Goal: Task Accomplishment & Management: Complete application form

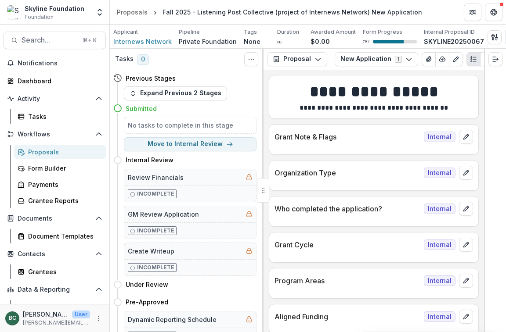
scroll to position [21, 0]
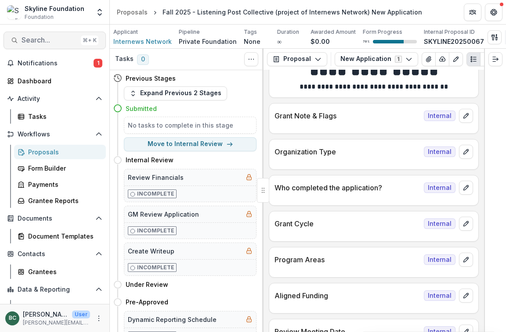
click at [38, 36] on span "Search..." at bounding box center [50, 40] width 56 height 8
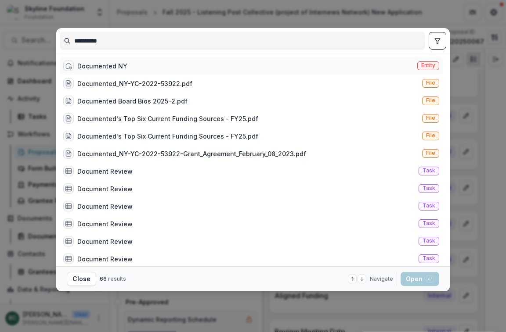
type input "**********"
click at [241, 65] on div "Documented NY Entity" at bounding box center [251, 66] width 383 height 18
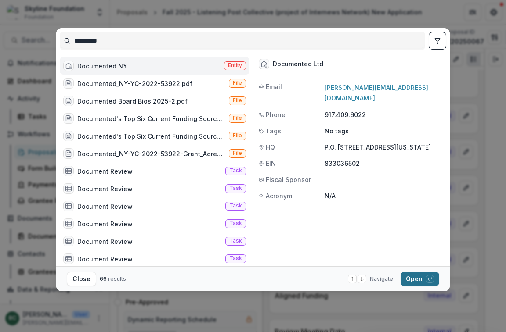
click at [420, 278] on button "Open with enter key" at bounding box center [419, 279] width 39 height 14
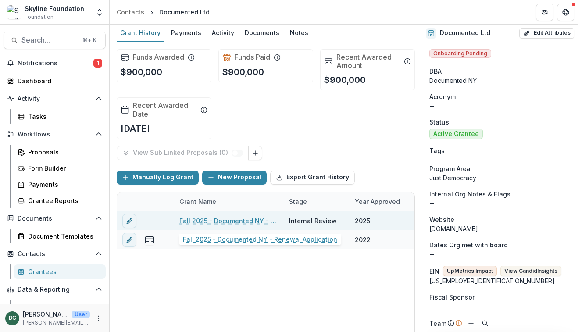
click at [223, 220] on link "Fall 2025 - Documented NY - Renewal Application" at bounding box center [229, 220] width 99 height 9
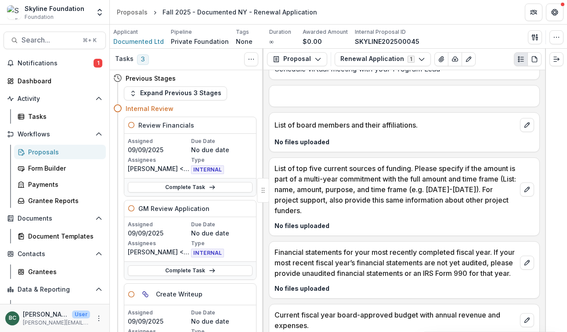
scroll to position [2082, 0]
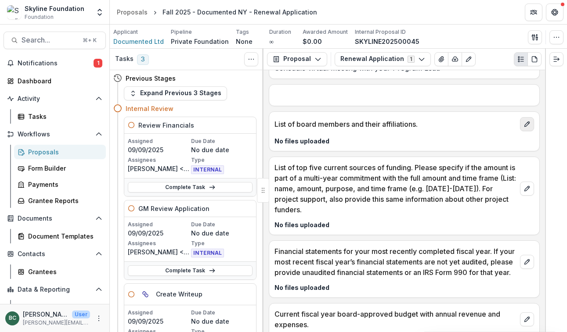
click at [505, 120] on button "edit" at bounding box center [527, 124] width 14 height 14
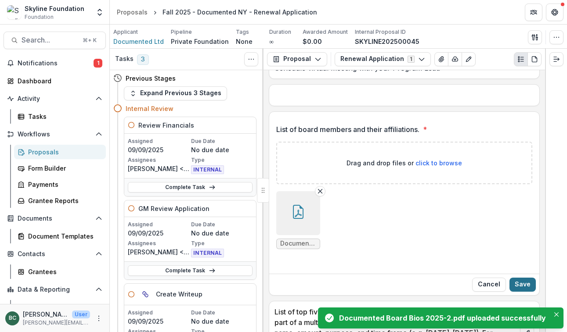
click at [505, 286] on button "Save" at bounding box center [522, 285] width 26 height 14
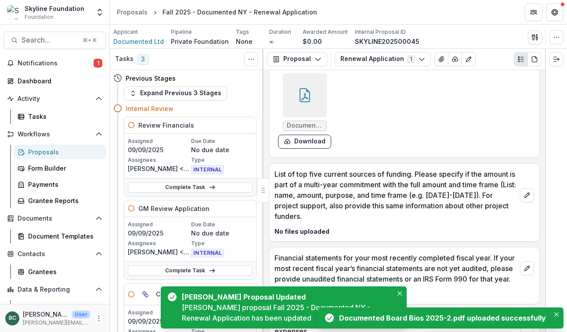
scroll to position [2157, 0]
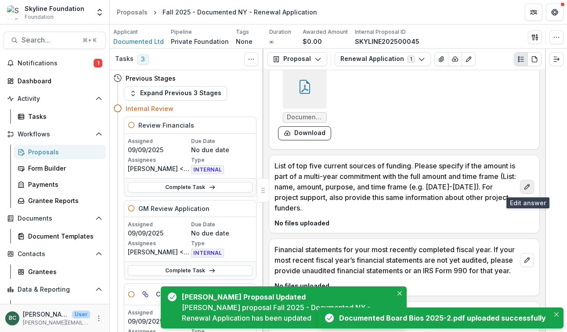
click at [505, 185] on icon "edit" at bounding box center [526, 186] width 5 height 5
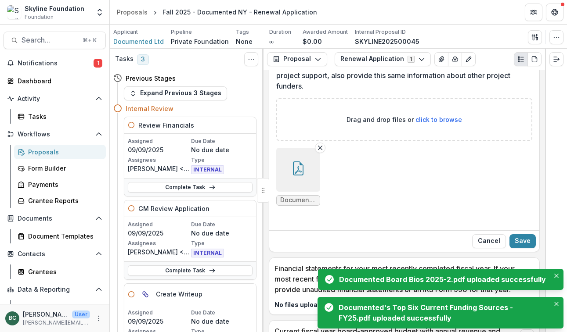
scroll to position [2288, 0]
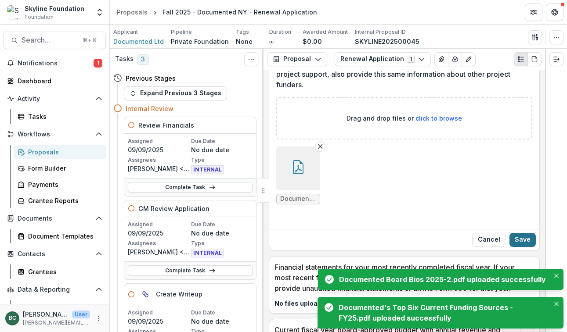
click at [505, 241] on button "Save" at bounding box center [522, 240] width 26 height 14
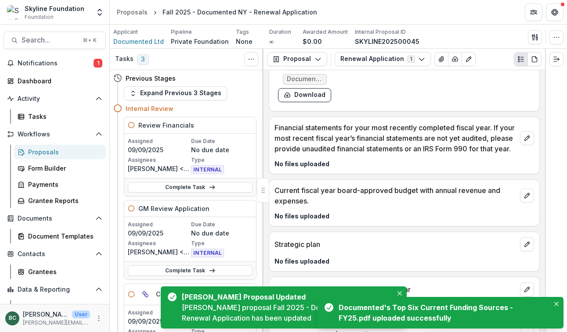
scroll to position [2352, 0]
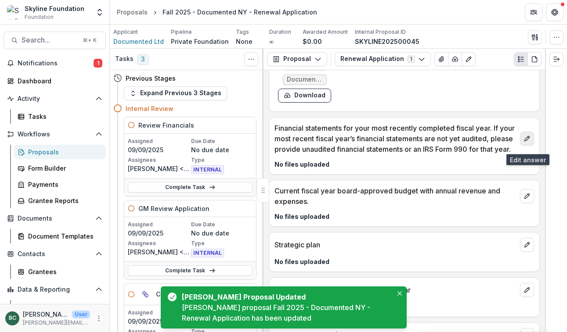
click at [505, 142] on icon "edit" at bounding box center [526, 138] width 7 height 7
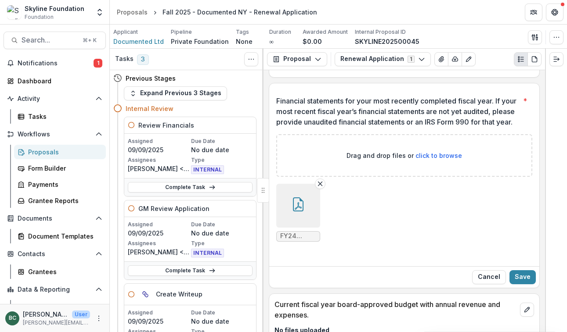
scroll to position [2389, 0]
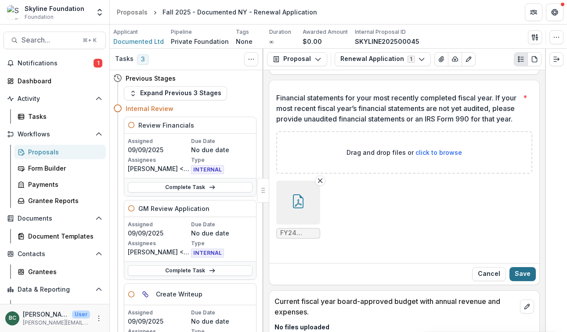
click at [505, 281] on button "Save" at bounding box center [522, 274] width 26 height 14
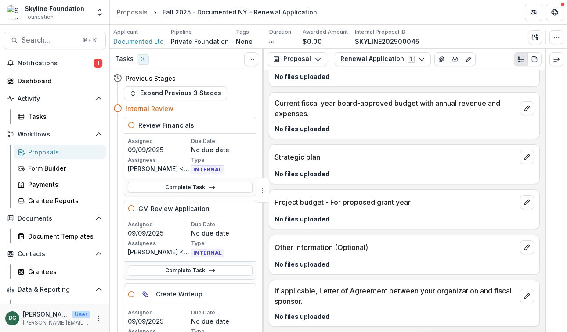
scroll to position [2524, 0]
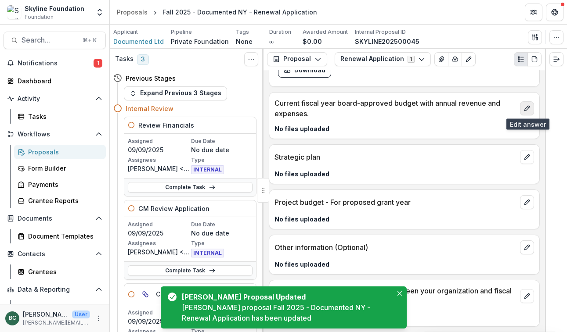
click at [505, 111] on icon "edit" at bounding box center [526, 108] width 7 height 7
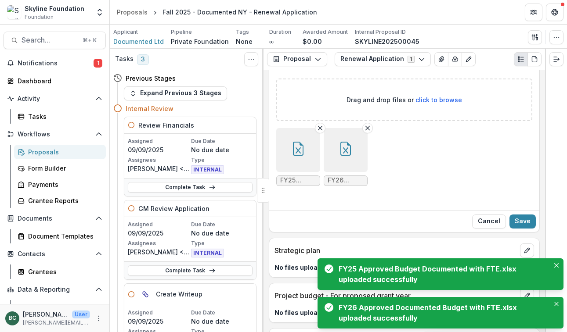
scroll to position [2570, 0]
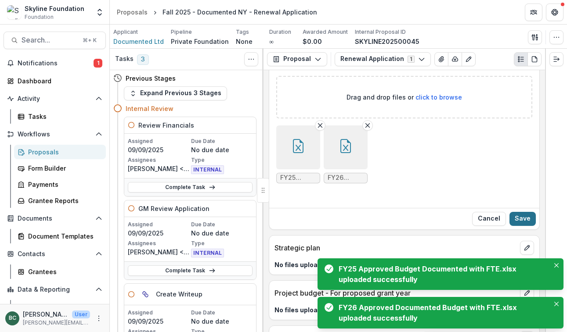
click at [505, 226] on button "Save" at bounding box center [522, 219] width 26 height 14
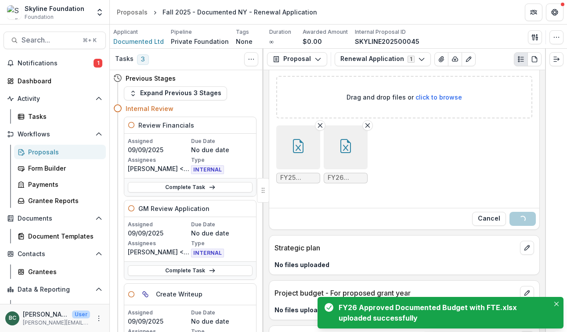
scroll to position [2524, 0]
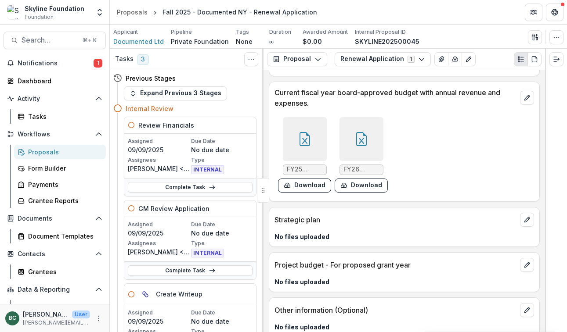
click at [273, 241] on div "No files uploaded" at bounding box center [404, 236] width 270 height 9
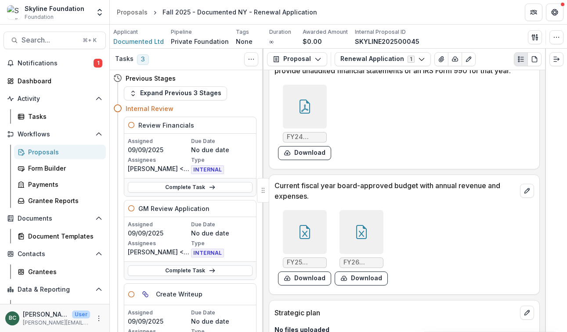
scroll to position [2597, 0]
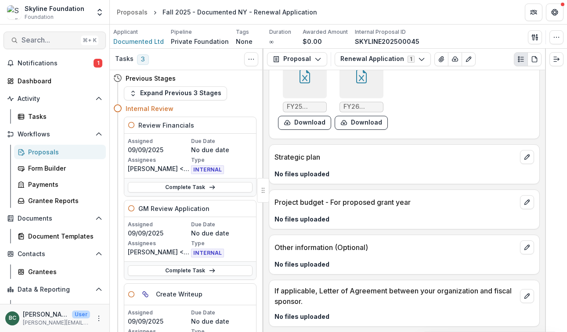
click at [62, 42] on span "Search..." at bounding box center [50, 40] width 56 height 8
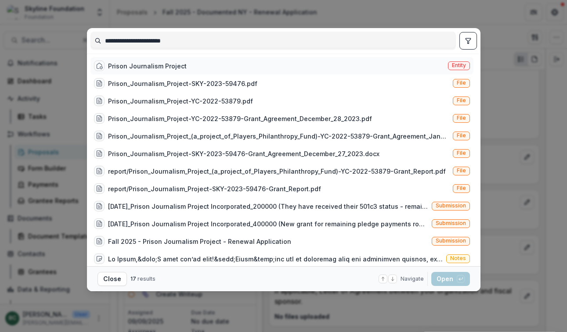
type input "**********"
click at [224, 66] on div "Prison Journalism Project Entity" at bounding box center [281, 66] width 383 height 18
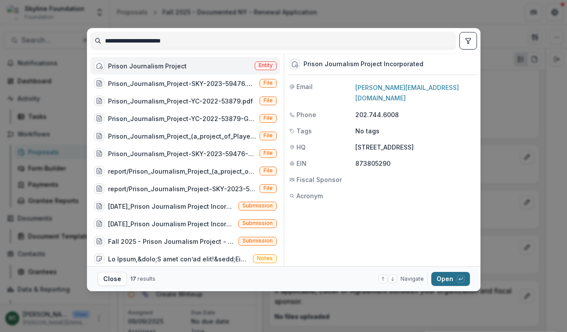
click at [450, 279] on button "Open with enter key" at bounding box center [450, 279] width 39 height 14
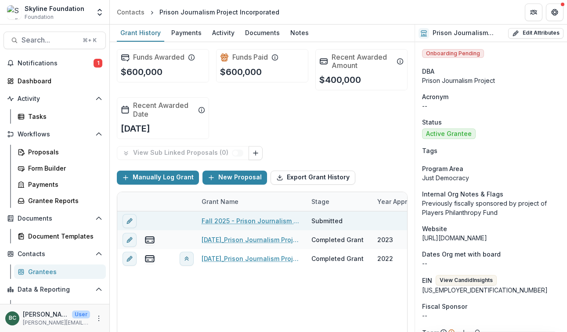
click at [272, 222] on link "Fall 2025 - Prison Journalism Project - Renewal Application" at bounding box center [250, 220] width 99 height 9
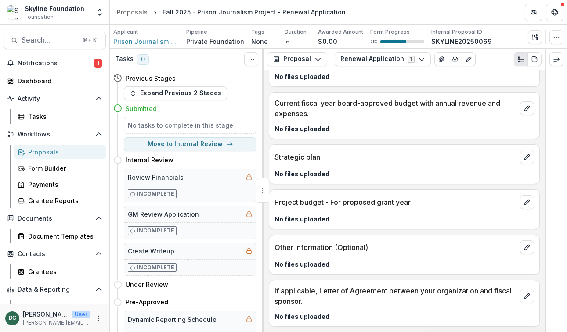
scroll to position [2247, 0]
